Goal: Task Accomplishment & Management: Use online tool/utility

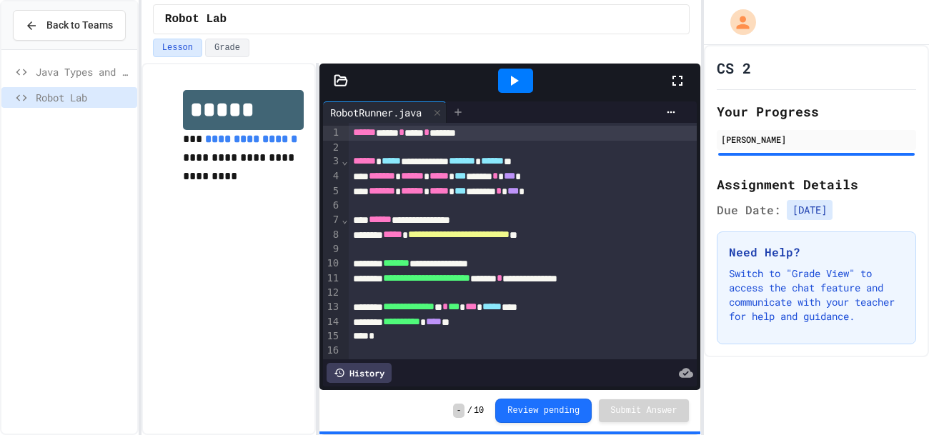
click at [461, 114] on icon at bounding box center [457, 111] width 11 height 11
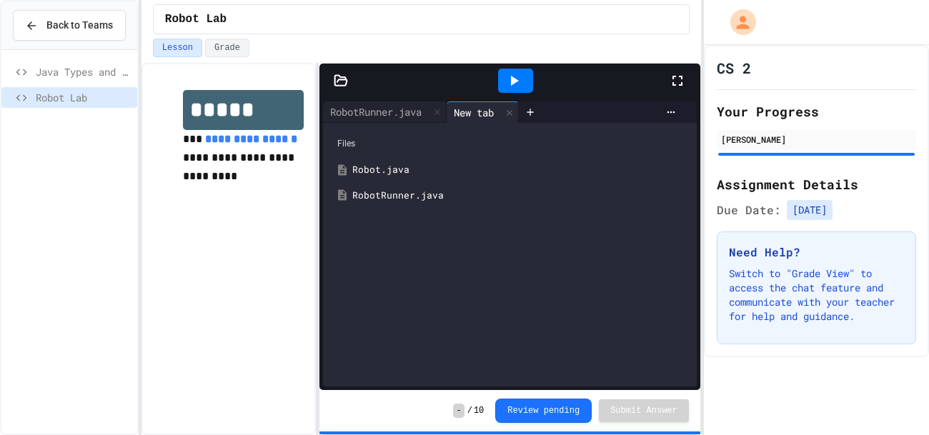
click at [397, 172] on div "Robot.java" at bounding box center [519, 170] width 335 height 14
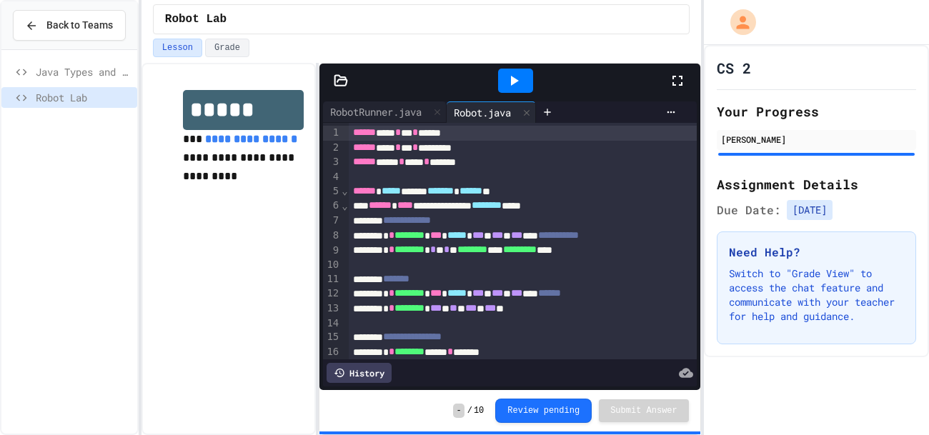
click at [514, 73] on icon at bounding box center [513, 80] width 17 height 17
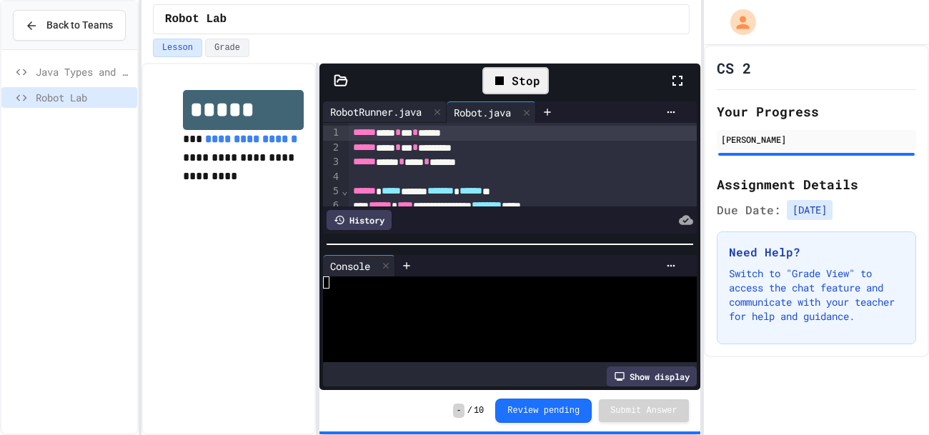
click at [399, 112] on div "RobotRunner.java" at bounding box center [376, 111] width 106 height 15
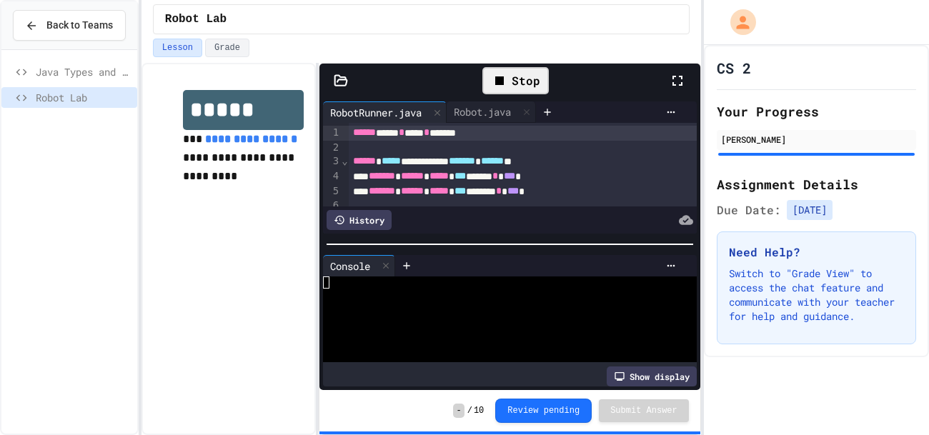
click at [424, 144] on div at bounding box center [523, 148] width 348 height 14
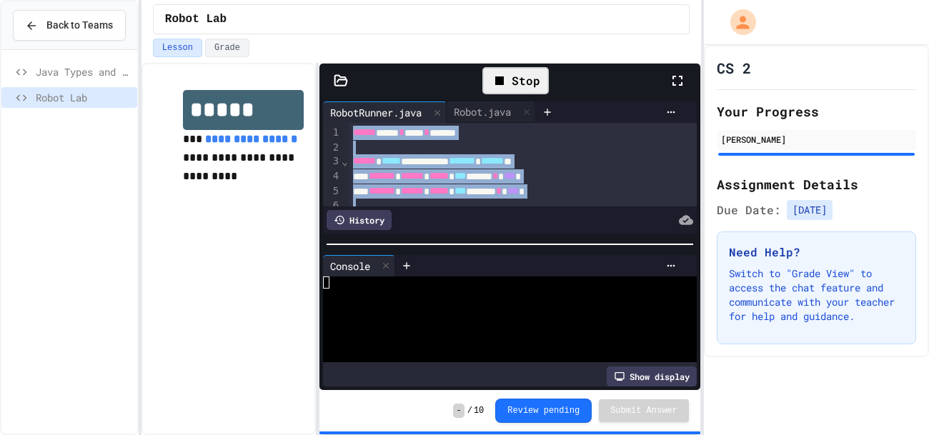
copy div "**********"
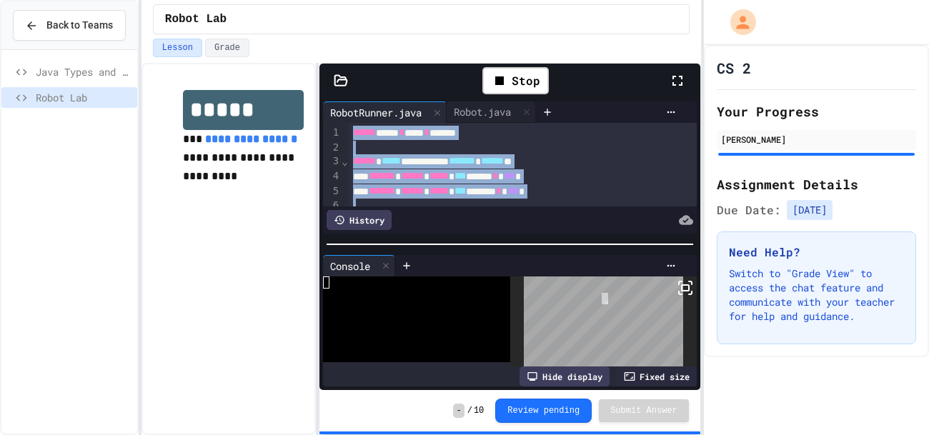
click at [680, 74] on icon at bounding box center [677, 80] width 17 height 17
